Goal: Task Accomplishment & Management: Manage account settings

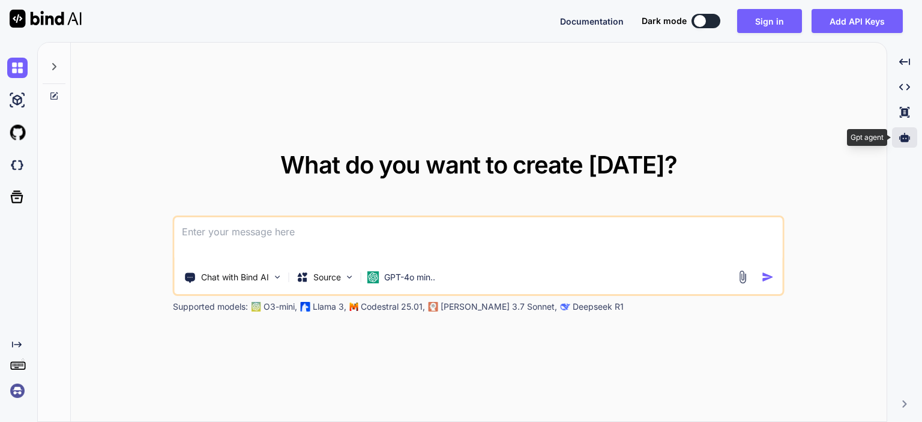
click at [899, 131] on div at bounding box center [904, 137] width 25 height 20
type textarea "x"
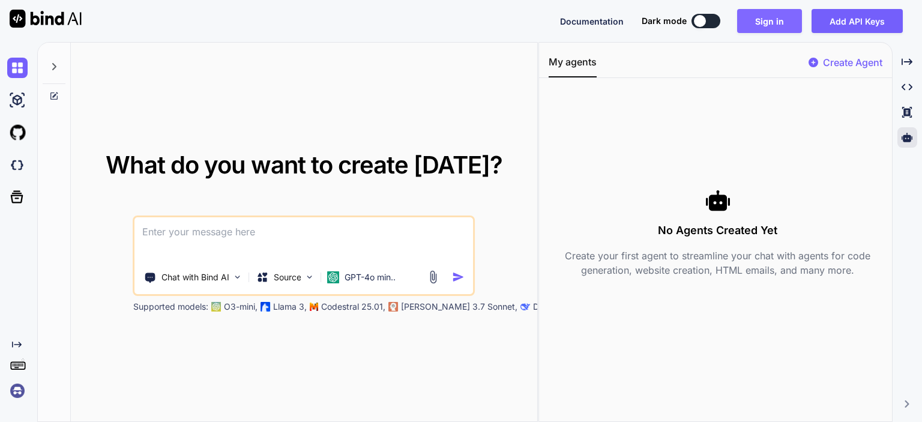
click at [771, 28] on button "Sign in" at bounding box center [769, 21] width 65 height 24
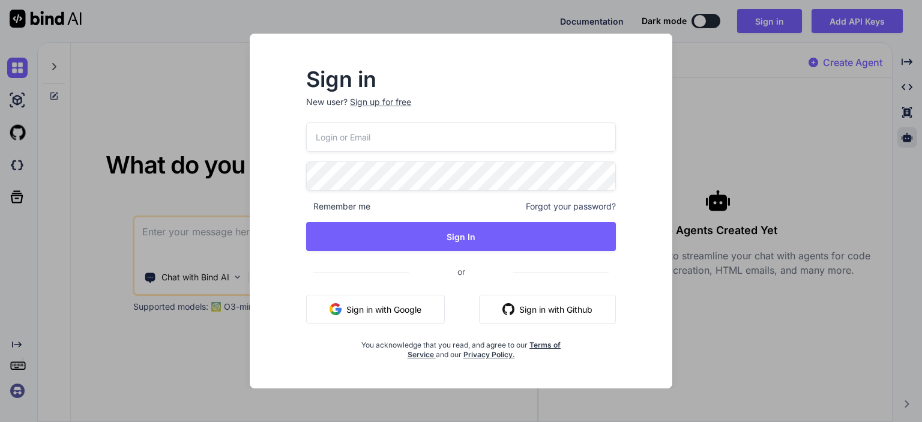
type input "[PERSON_NAME][EMAIL_ADDRESS][DOMAIN_NAME]"
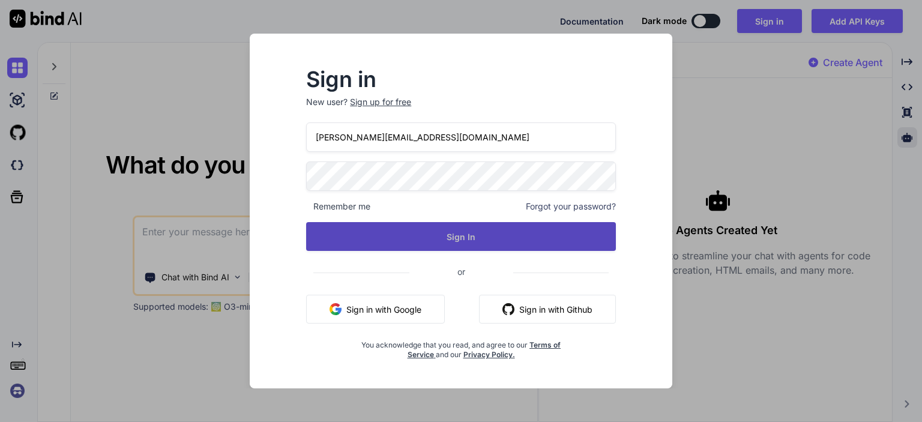
click at [447, 238] on button "Sign In" at bounding box center [461, 236] width 310 height 29
click at [460, 237] on button "Sign In" at bounding box center [461, 236] width 310 height 29
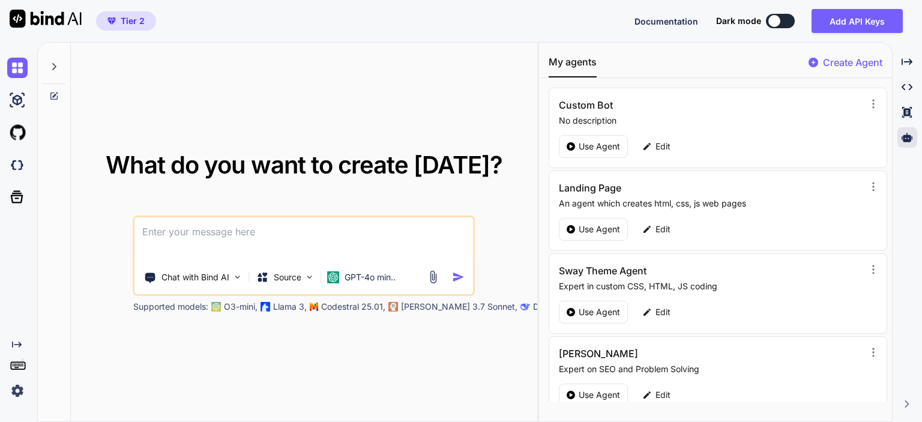
type textarea "x"
